Goal: Check status

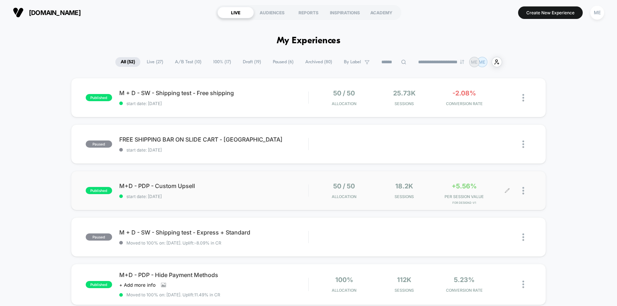
click at [313, 189] on div "50 / 50 Allocation 18.2k Sessions +5.56% PER SESSION VALUE for Design2-V1" at bounding box center [420, 190] width 223 height 17
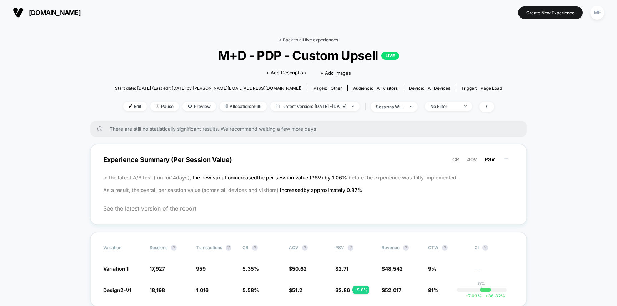
click at [288, 40] on link "< Back to all live experiences" at bounding box center [308, 39] width 59 height 5
